Goal: Task Accomplishment & Management: Use online tool/utility

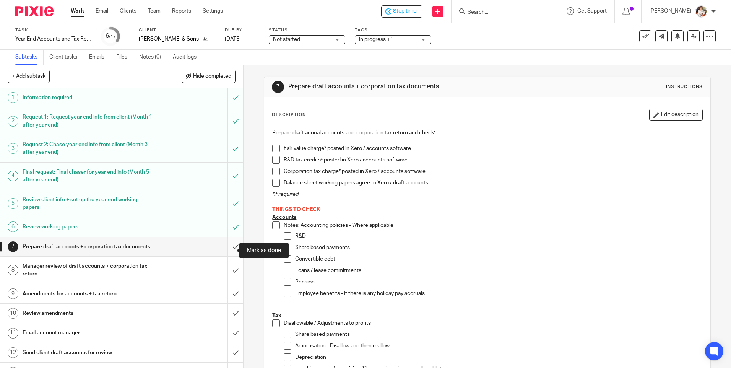
click at [226, 250] on input "submit" at bounding box center [121, 246] width 243 height 19
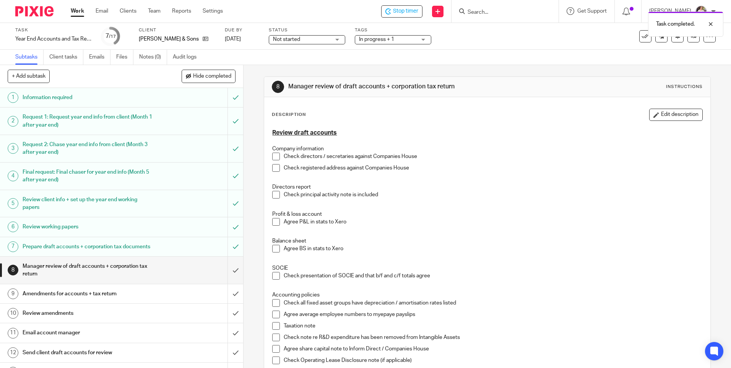
click at [413, 40] on span "In progress + 1" at bounding box center [387, 40] width 57 height 8
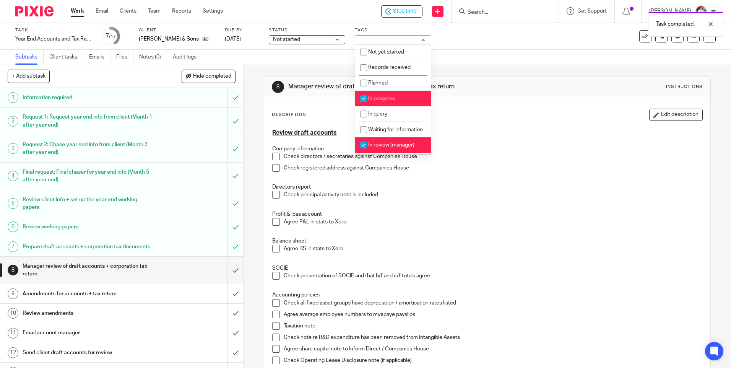
click at [402, 101] on li "In progress" at bounding box center [393, 99] width 76 height 16
checkbox input "false"
click at [685, 42] on div "Task Year End Accounts and Tax Return Save Year End Accounts and Tax Return 7 /…" at bounding box center [365, 36] width 701 height 18
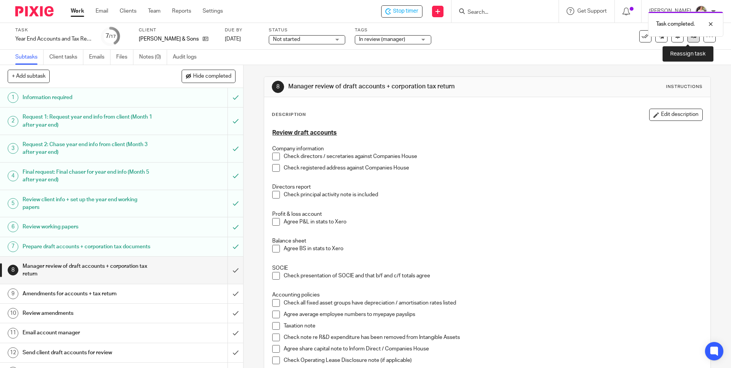
click at [691, 37] on icon at bounding box center [694, 36] width 6 height 6
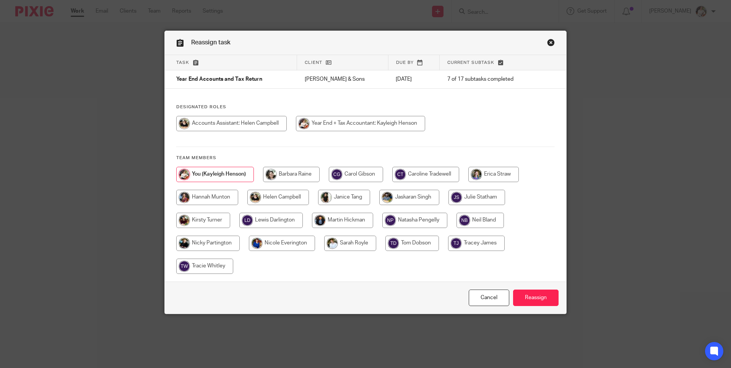
click at [437, 177] on input "radio" at bounding box center [425, 174] width 67 height 15
radio input "true"
click at [528, 303] on input "Reassign" at bounding box center [536, 297] width 46 height 16
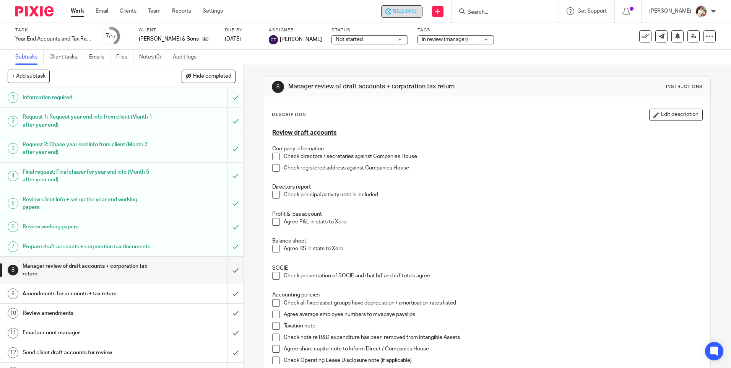
click at [410, 13] on span "Stop timer" at bounding box center [405, 11] width 25 height 8
click at [77, 12] on link "Work" at bounding box center [77, 11] width 13 height 8
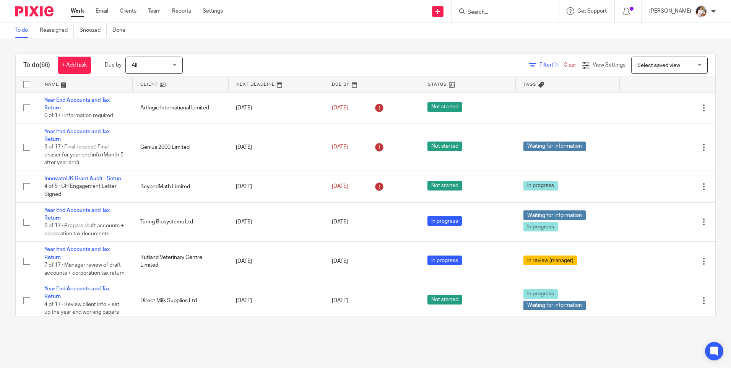
click at [474, 15] on input "Search" at bounding box center [501, 12] width 69 height 7
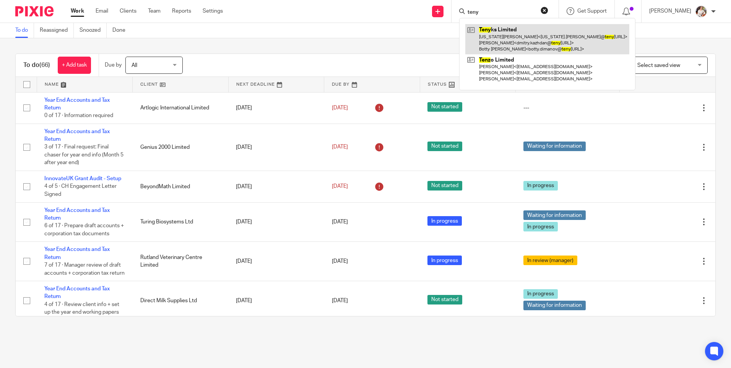
type input "teny"
click at [521, 42] on link at bounding box center [547, 39] width 164 height 30
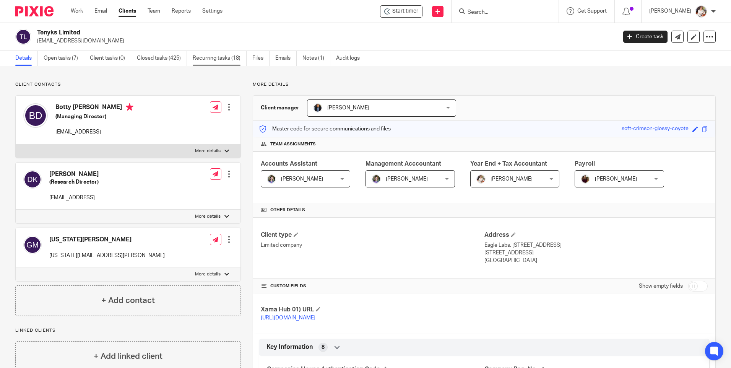
click at [218, 60] on link "Recurring tasks (18)" at bounding box center [220, 58] width 54 height 15
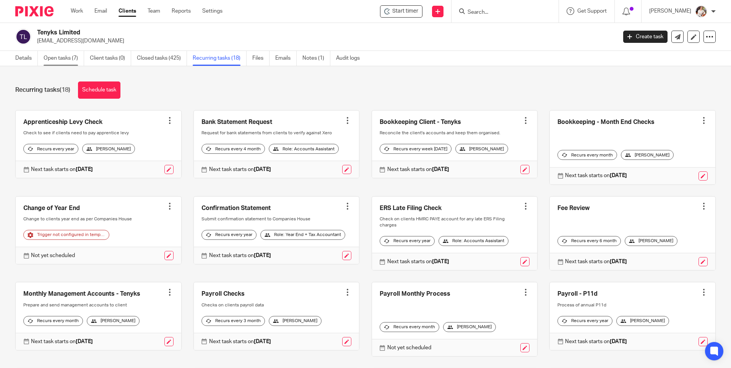
click at [67, 60] on link "Open tasks (7)" at bounding box center [64, 58] width 41 height 15
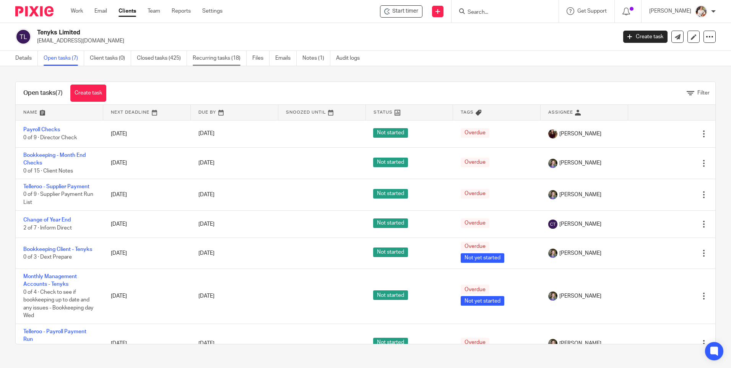
click at [216, 61] on link "Recurring tasks (18)" at bounding box center [220, 58] width 54 height 15
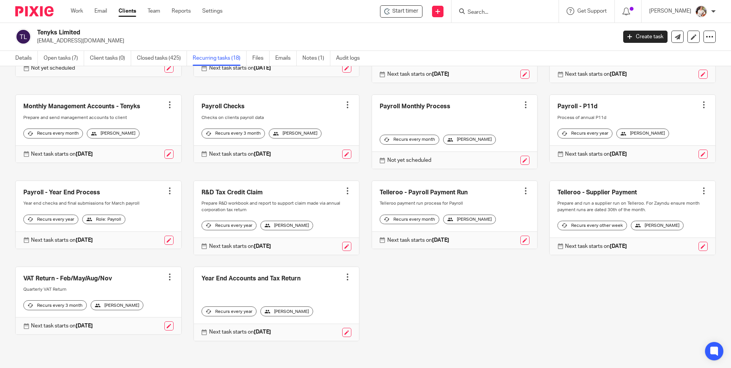
scroll to position [193, 0]
click at [157, 54] on link "Closed tasks (425)" at bounding box center [162, 58] width 50 height 15
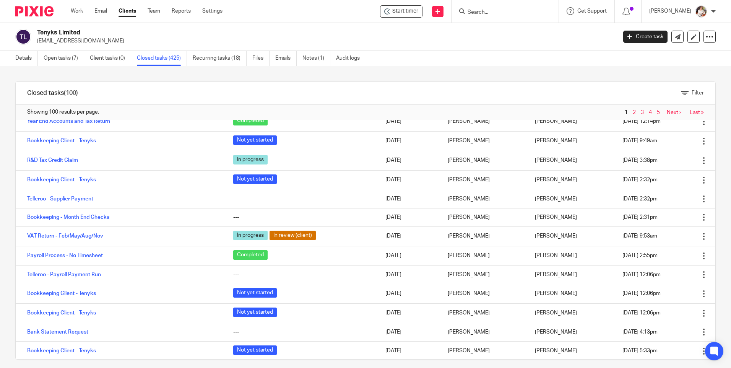
scroll to position [1606, 0]
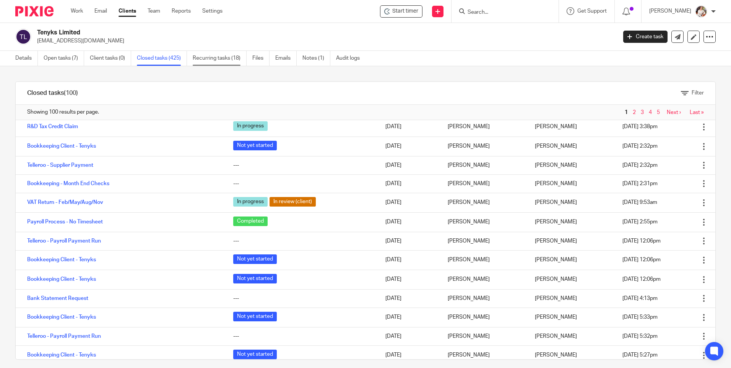
click at [211, 59] on link "Recurring tasks (18)" at bounding box center [220, 58] width 54 height 15
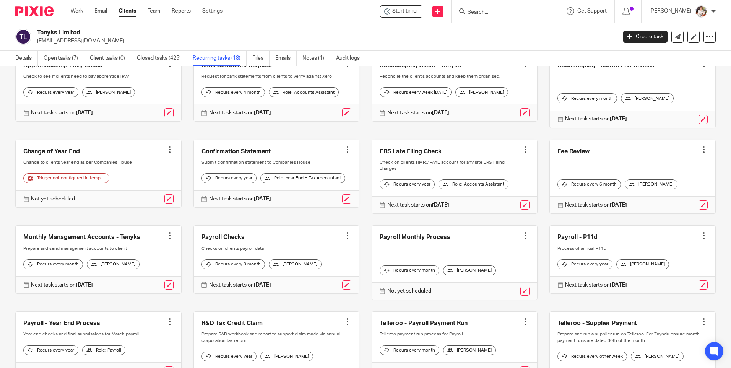
scroll to position [115, 0]
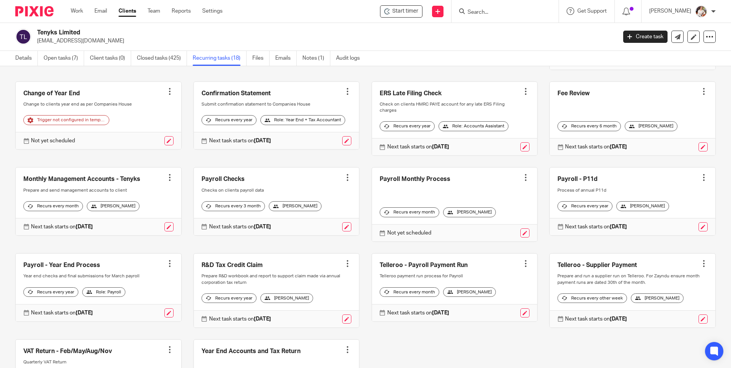
click at [344, 264] on div at bounding box center [348, 264] width 8 height 8
click at [318, 281] on link "Create task" at bounding box center [313, 280] width 61 height 11
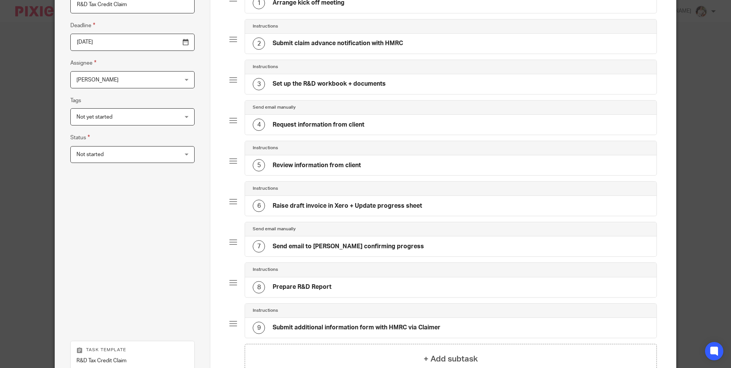
scroll to position [183, 0]
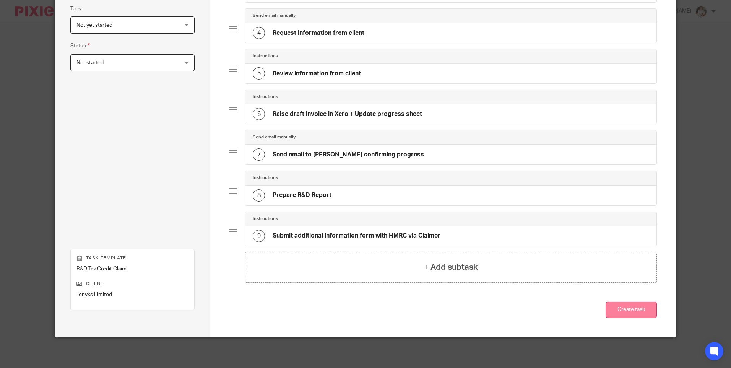
click at [632, 311] on button "Create task" at bounding box center [631, 310] width 51 height 16
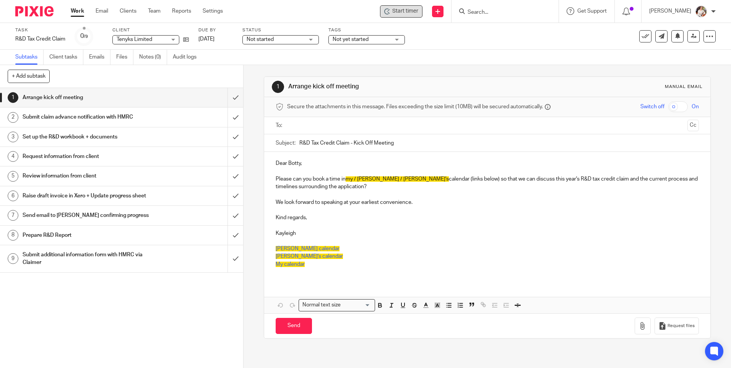
click at [397, 10] on span "Start timer" at bounding box center [405, 11] width 26 height 8
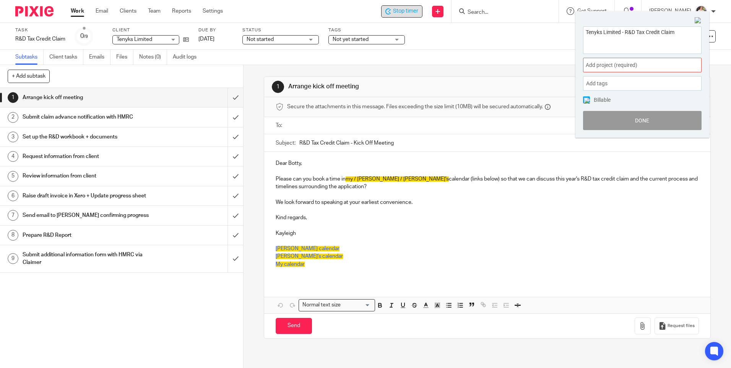
click at [665, 72] on div "Add project (required) :" at bounding box center [642, 65] width 119 height 15
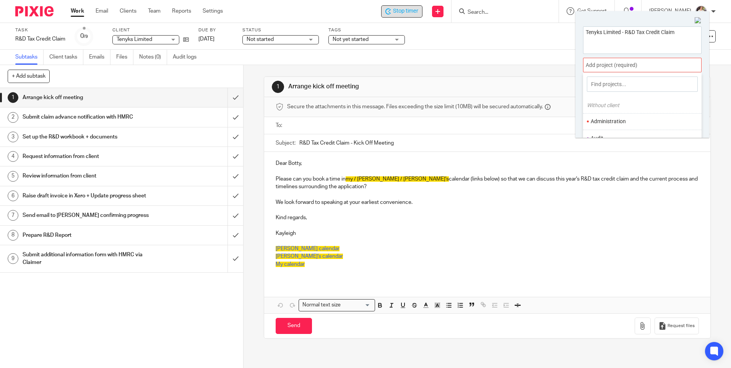
click at [662, 69] on div at bounding box center [642, 65] width 119 height 15
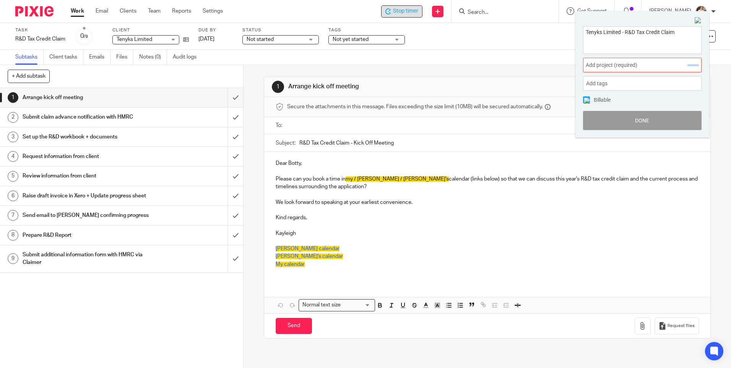
click at [662, 69] on span "Add project (required) :" at bounding box center [634, 65] width 96 height 8
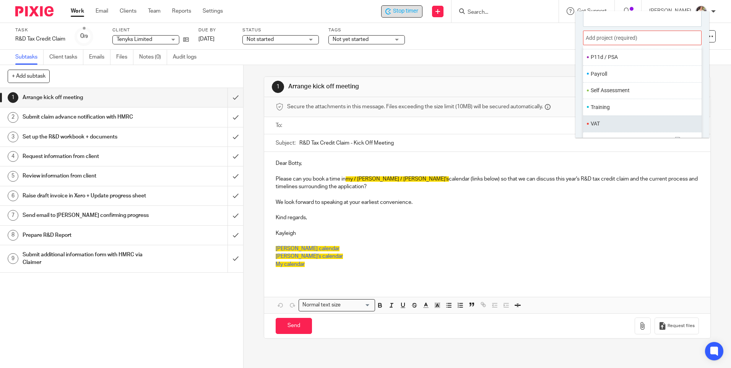
scroll to position [38, 0]
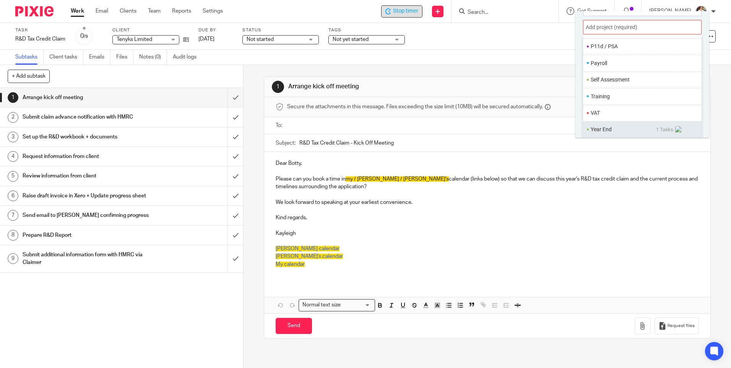
click at [657, 129] on span "1 Tasks" at bounding box center [669, 129] width 27 height 7
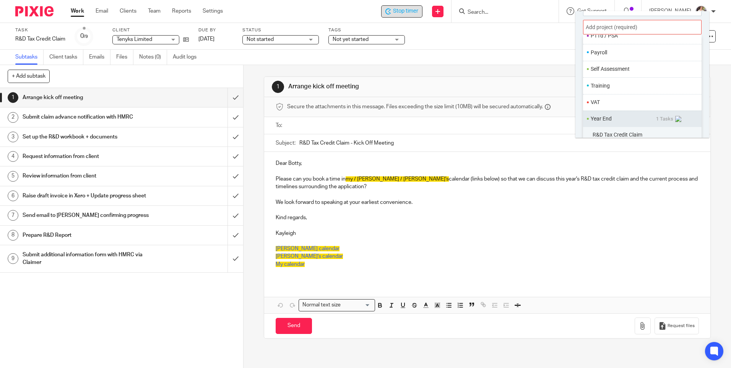
scroll to position [302, 0]
click at [619, 125] on div "R&D Tax Credit Claim" at bounding box center [642, 130] width 119 height 16
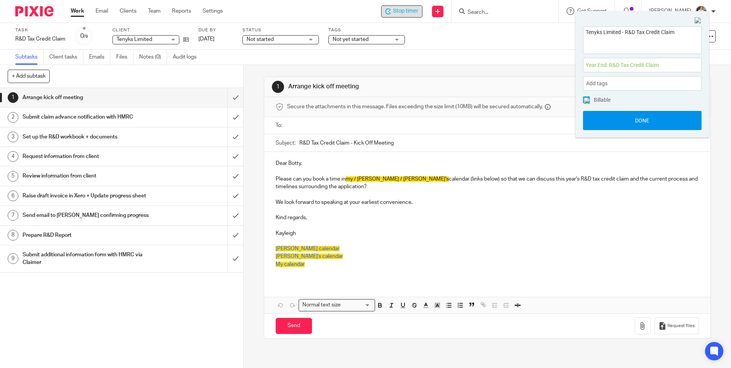
click at [613, 117] on button "Done" at bounding box center [642, 120] width 119 height 19
